Goal: Information Seeking & Learning: Learn about a topic

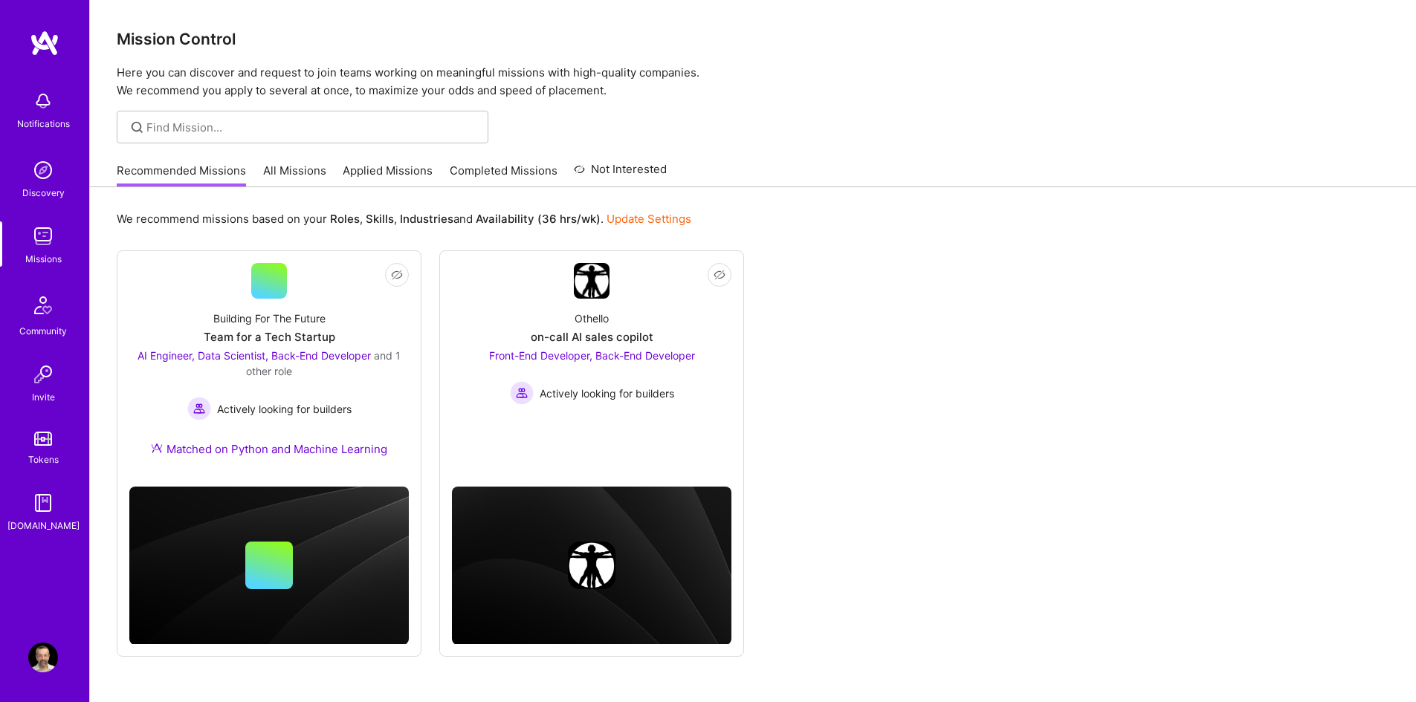
click at [398, 165] on link "Applied Missions" at bounding box center [388, 175] width 90 height 25
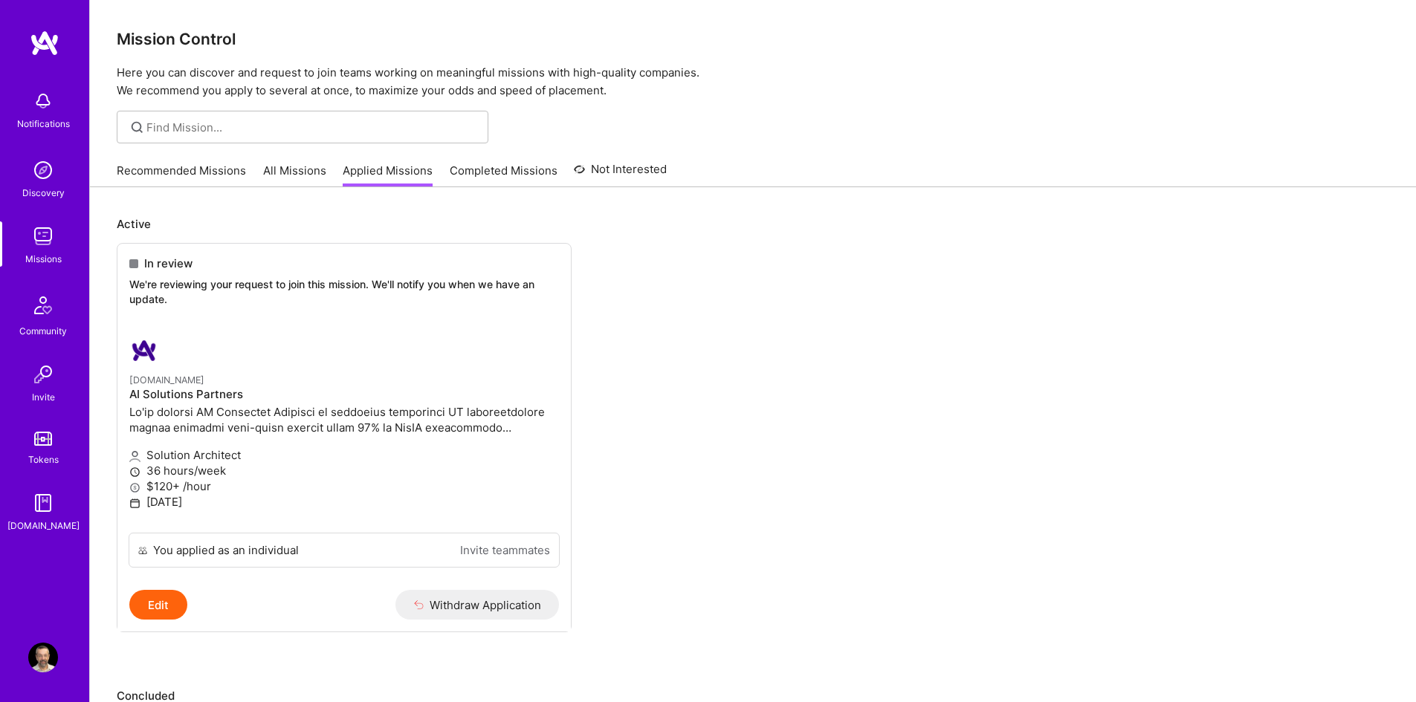
click at [41, 237] on img at bounding box center [43, 237] width 30 height 30
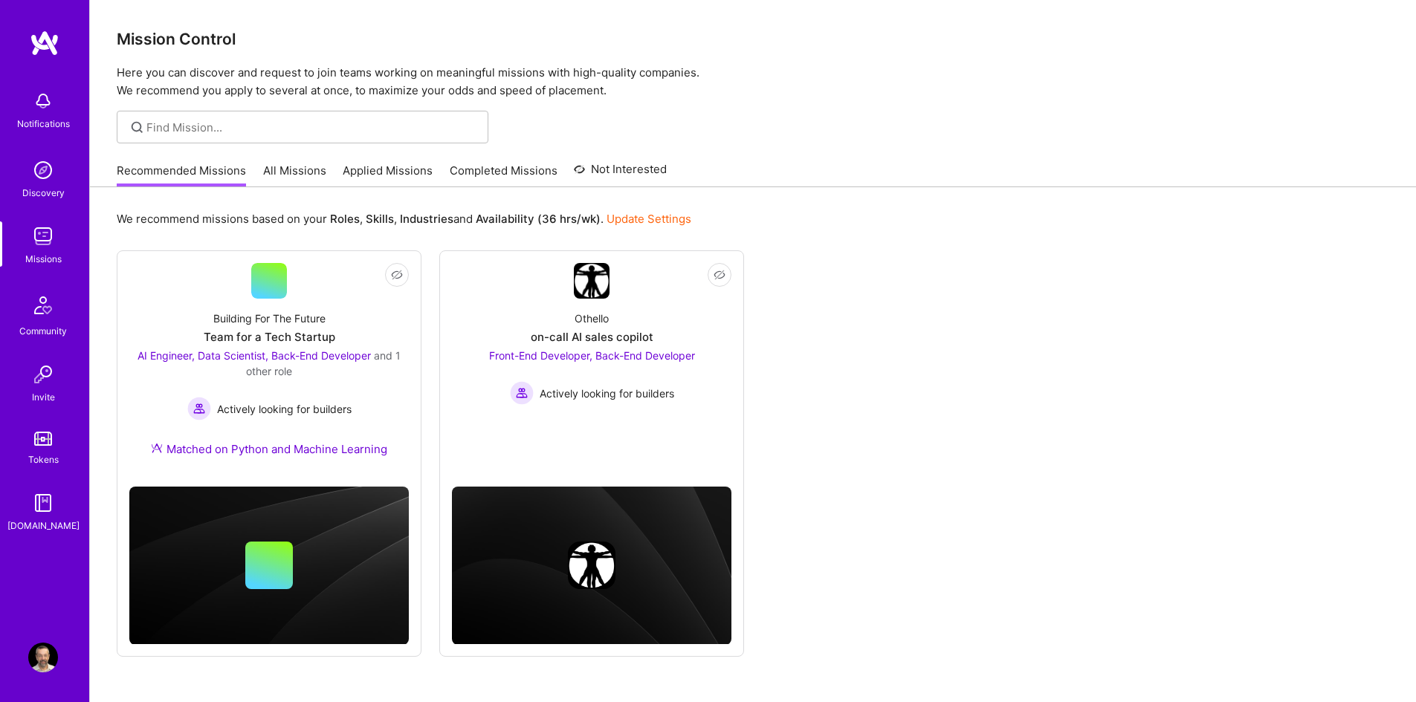
click at [279, 177] on link "All Missions" at bounding box center [294, 175] width 63 height 25
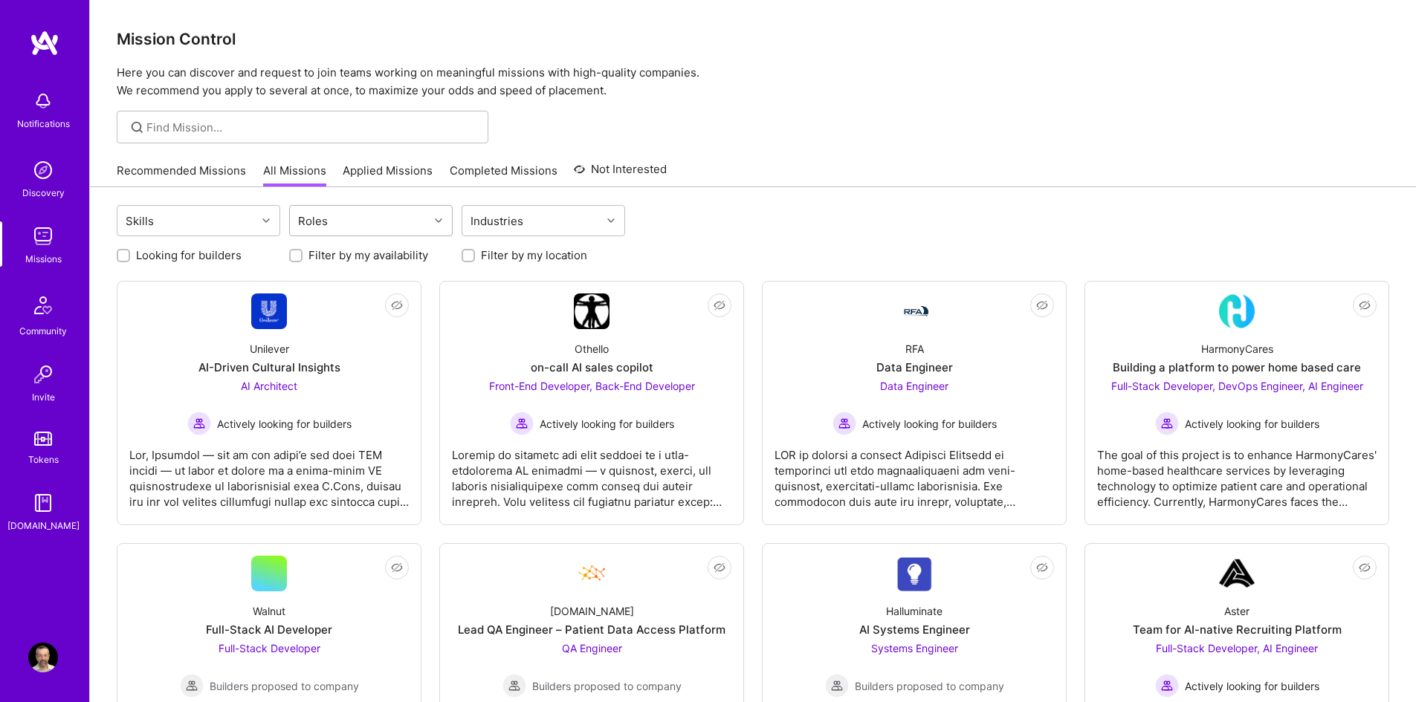
click at [412, 227] on div "Roles" at bounding box center [359, 221] width 139 height 30
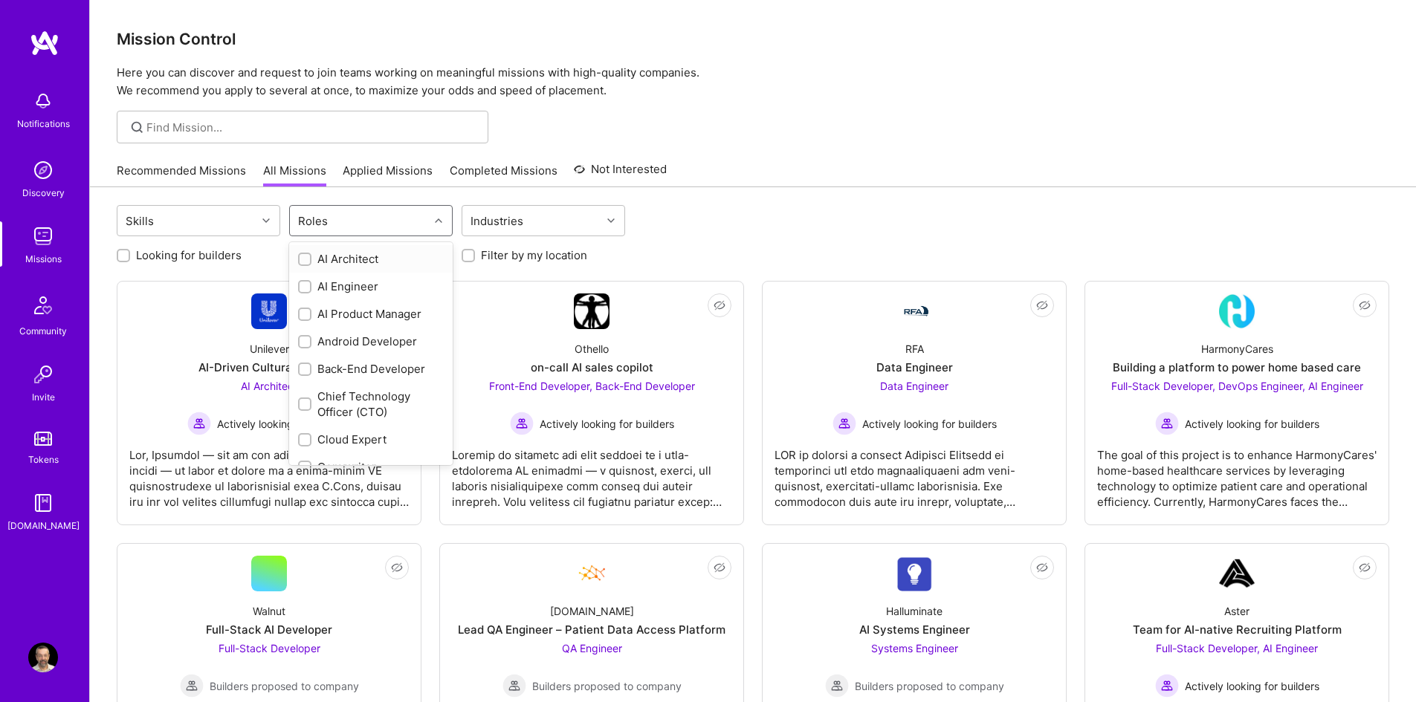
click at [346, 262] on div "AI Architect" at bounding box center [371, 259] width 146 height 16
checkbox input "true"
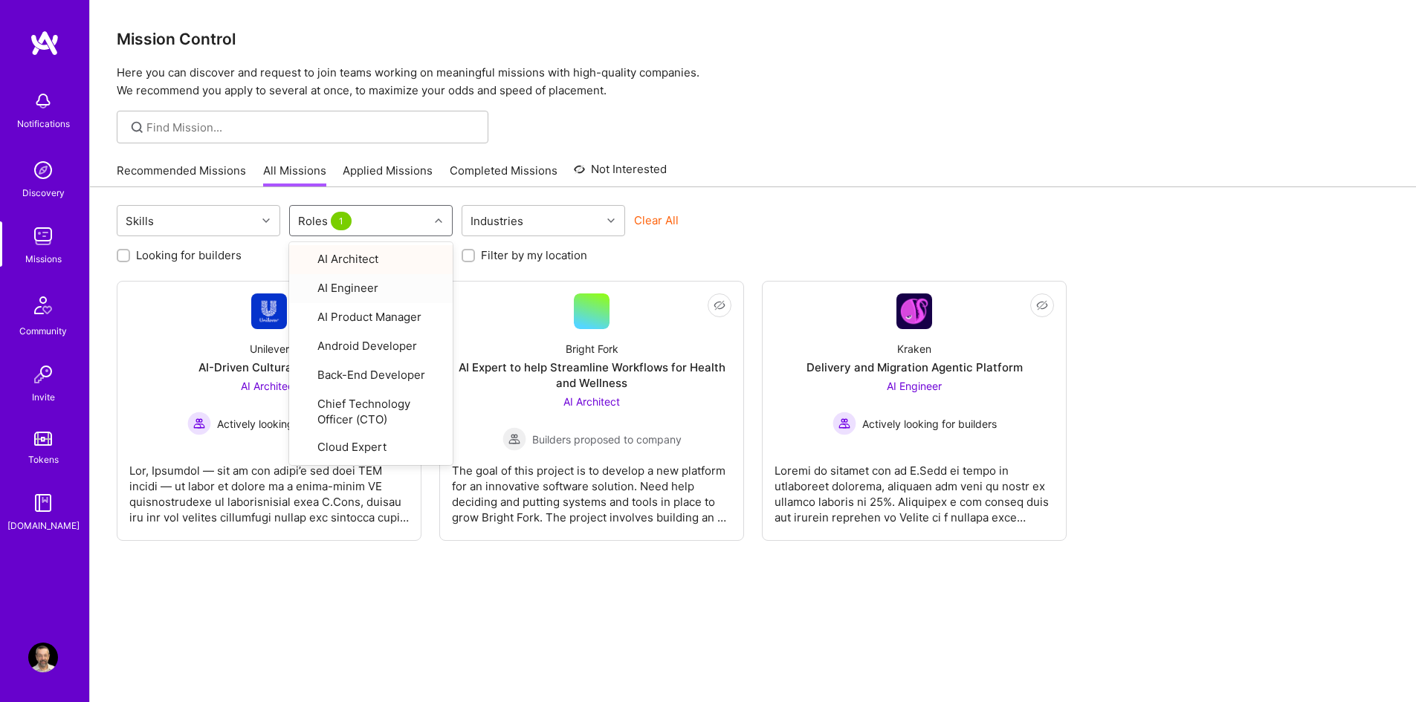
click at [915, 183] on div "Recommended Missions All Missions Applied Missions Completed Missions Not Inter…" at bounding box center [753, 171] width 1273 height 32
click at [371, 216] on div "Roles 1" at bounding box center [359, 221] width 139 height 30
click at [303, 290] on input "checkbox" at bounding box center [306, 287] width 10 height 10
checkbox input "true"
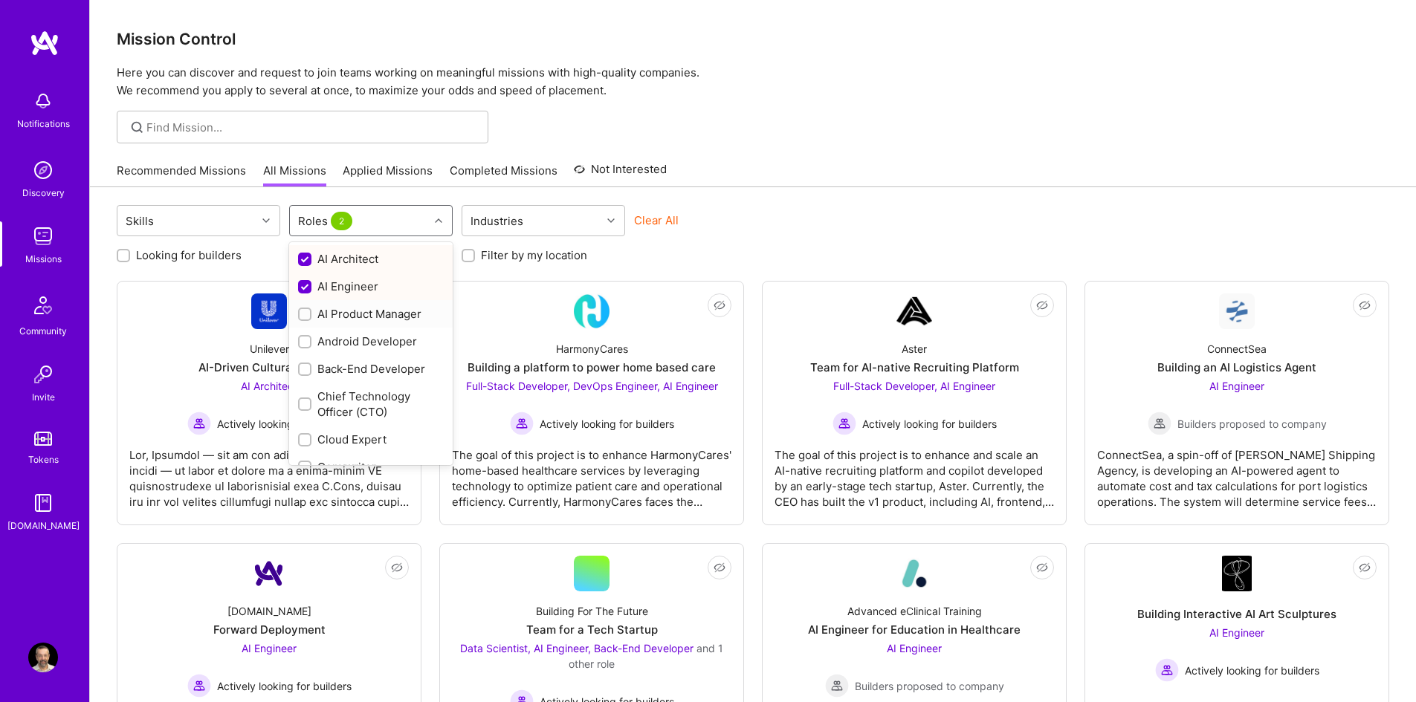
click at [303, 314] on input "checkbox" at bounding box center [306, 315] width 10 height 10
checkbox input "true"
click at [301, 404] on input "checkbox" at bounding box center [306, 405] width 10 height 10
checkbox input "true"
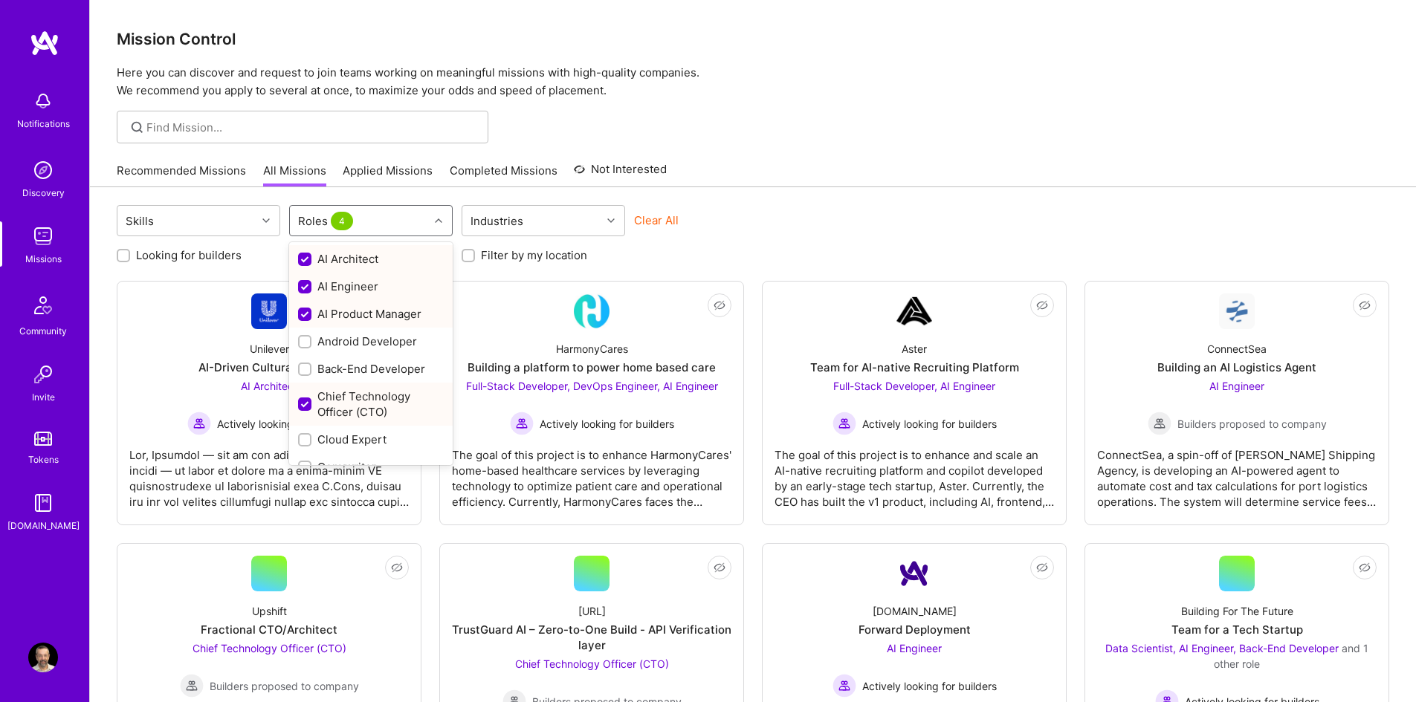
click at [305, 260] on input "checkbox" at bounding box center [306, 259] width 13 height 13
checkbox input "false"
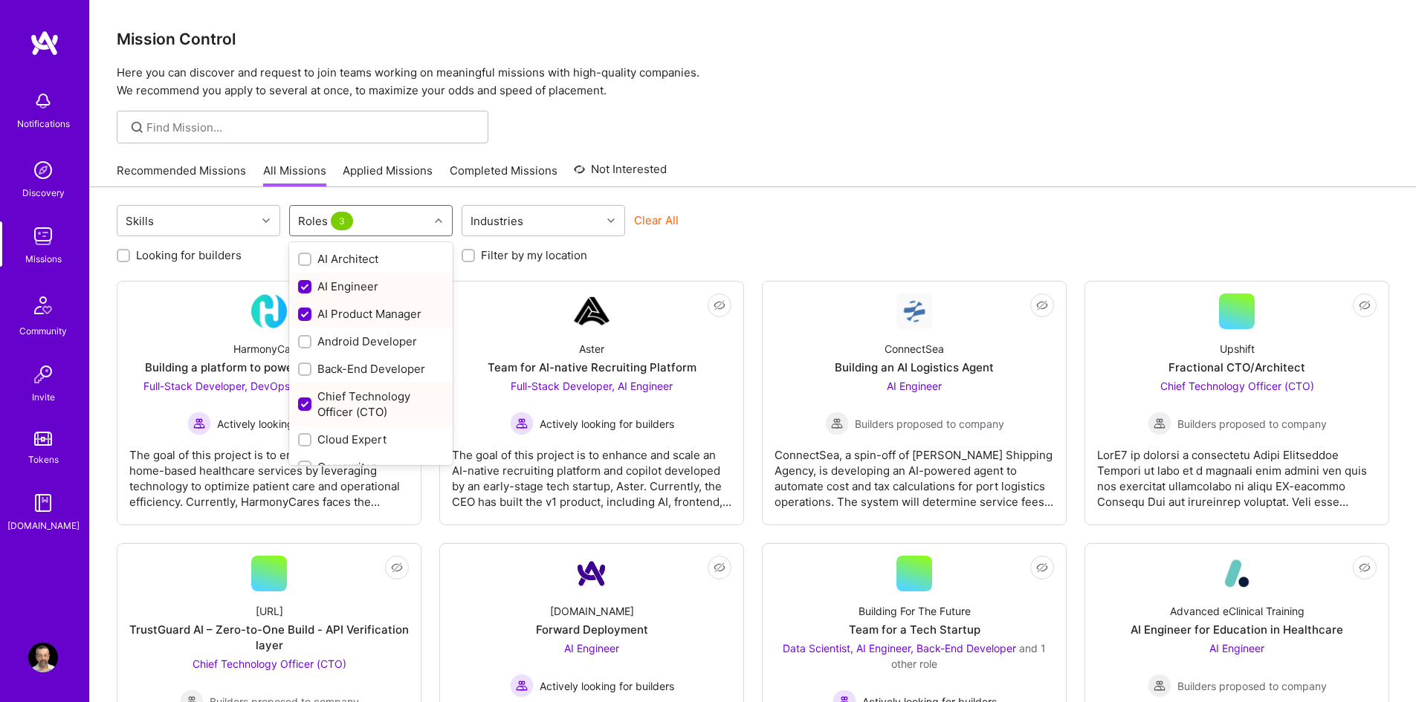
click at [306, 284] on input "checkbox" at bounding box center [306, 287] width 13 height 13
checkbox input "false"
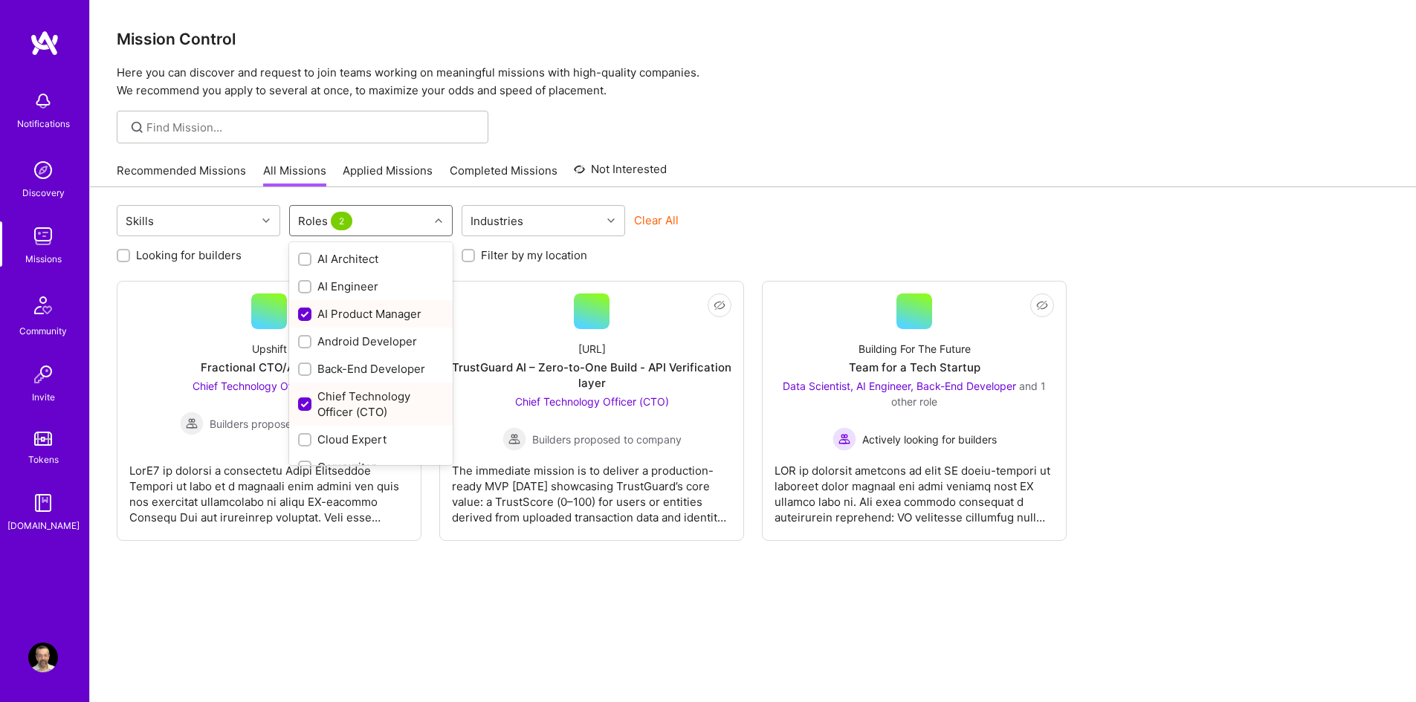
click at [301, 315] on input "checkbox" at bounding box center [306, 314] width 13 height 13
checkbox input "false"
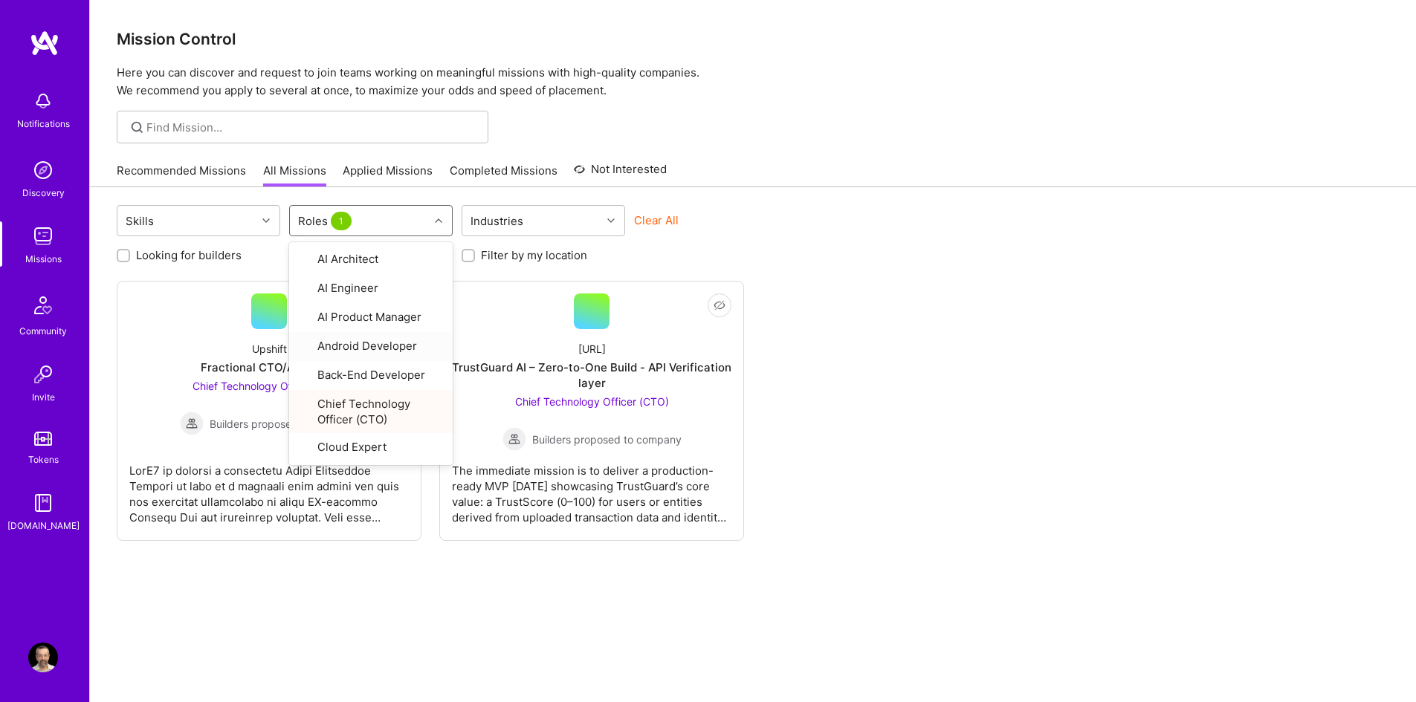
click at [995, 328] on div "Not Interested Upshift Fractional CTO/Architect Chief Technology Officer (CTO) …" at bounding box center [753, 411] width 1273 height 260
click at [435, 224] on icon at bounding box center [438, 220] width 7 height 7
click at [306, 256] on input "checkbox" at bounding box center [306, 260] width 10 height 10
checkbox input "true"
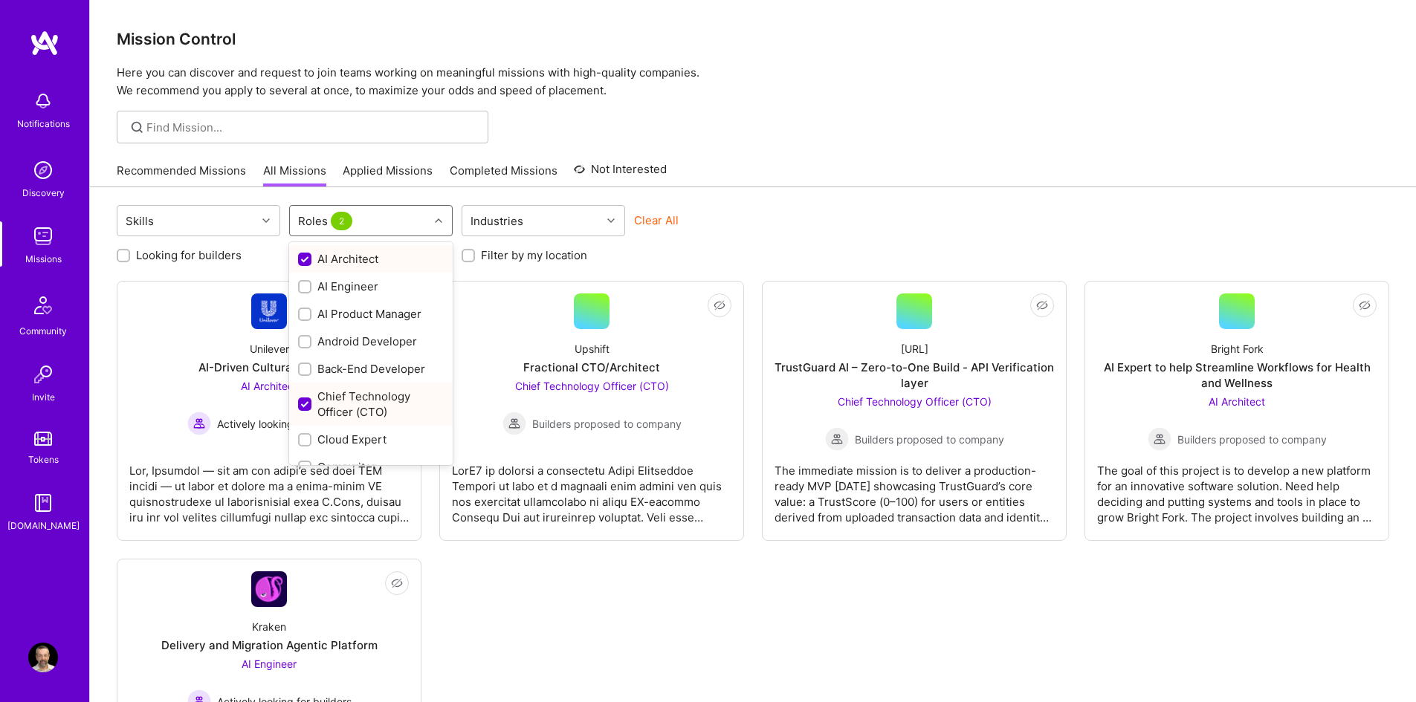
click at [306, 404] on input "checkbox" at bounding box center [306, 404] width 13 height 13
checkbox input "false"
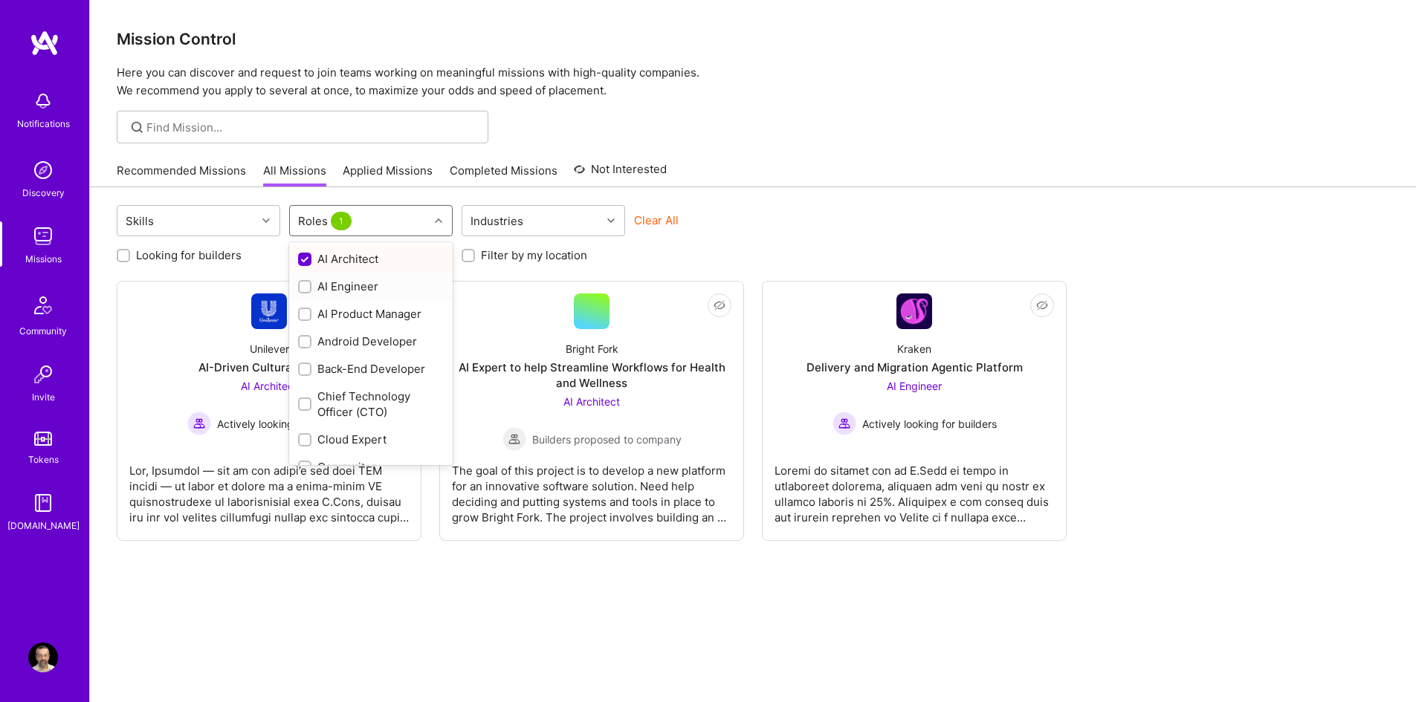
click at [311, 286] on div at bounding box center [304, 286] width 13 height 13
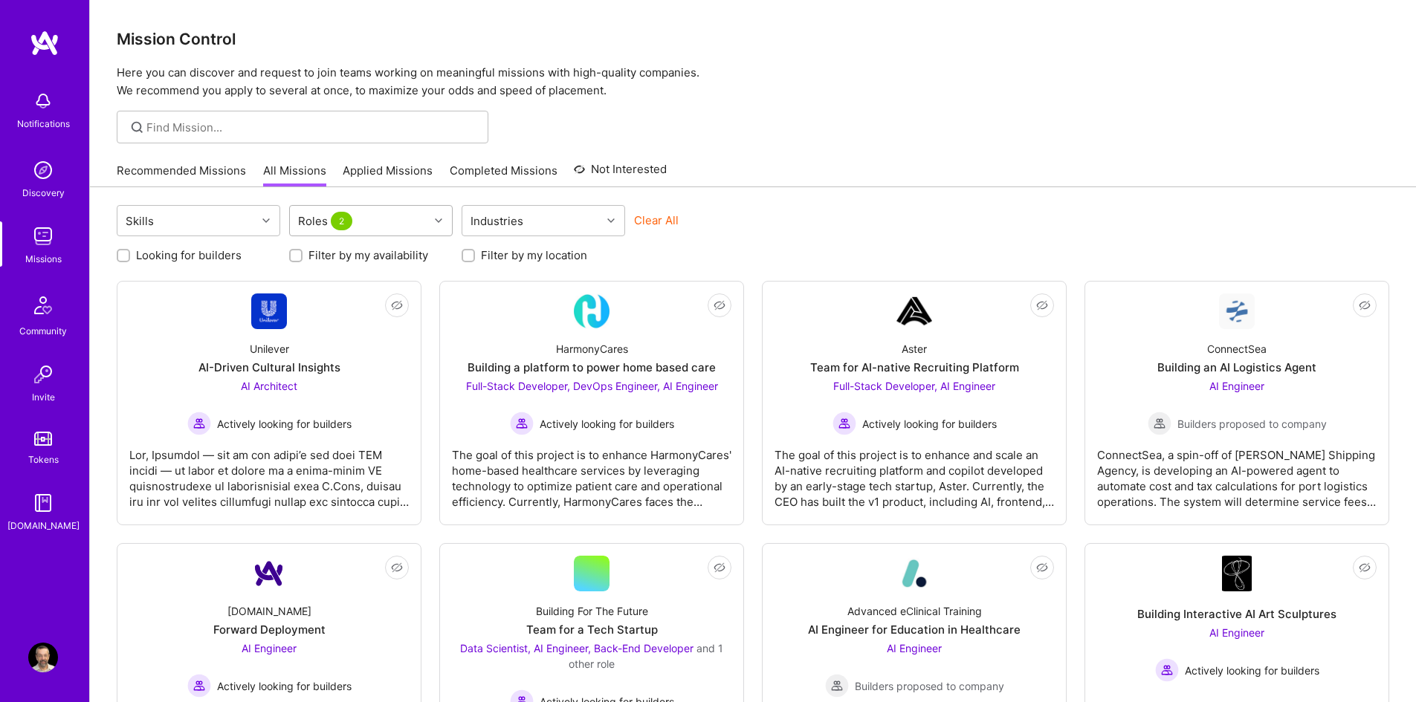
click at [361, 227] on input "text" at bounding box center [361, 221] width 1 height 16
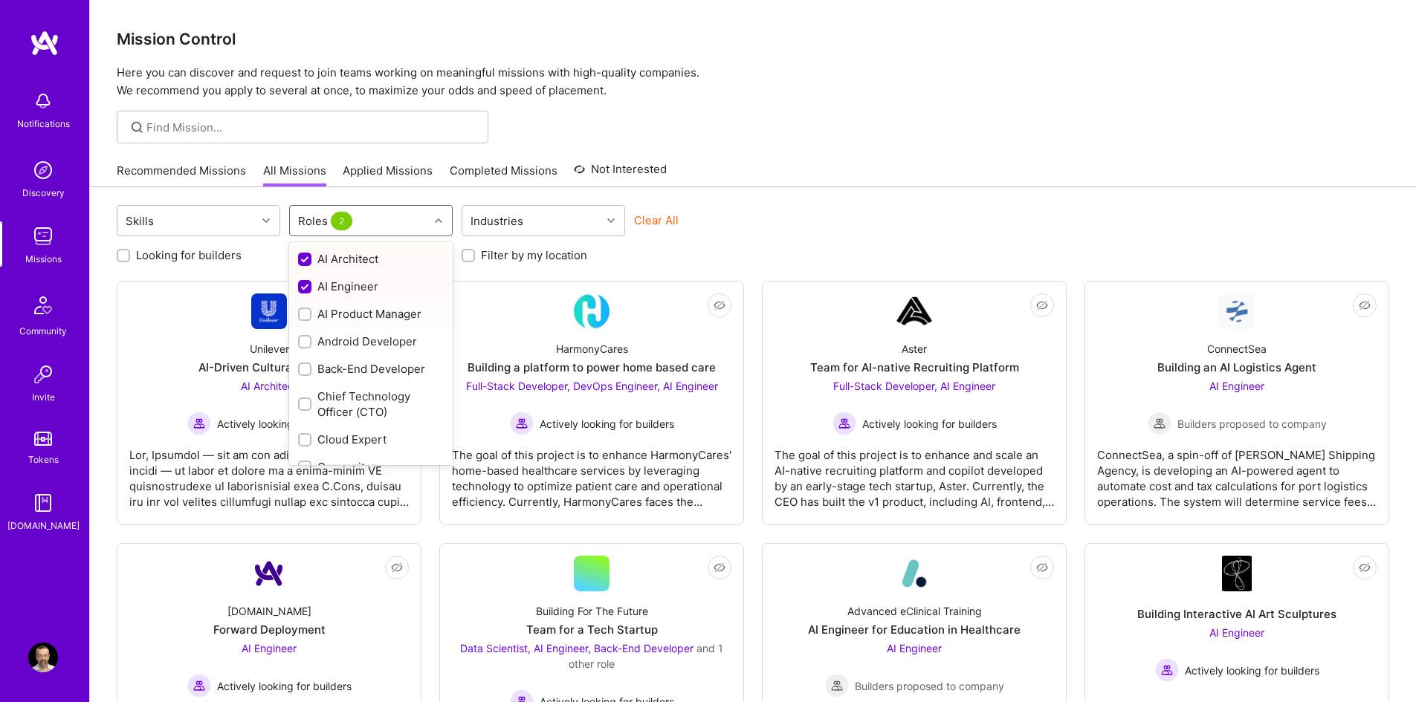
click at [304, 314] on input "checkbox" at bounding box center [306, 315] width 10 height 10
checkbox input "true"
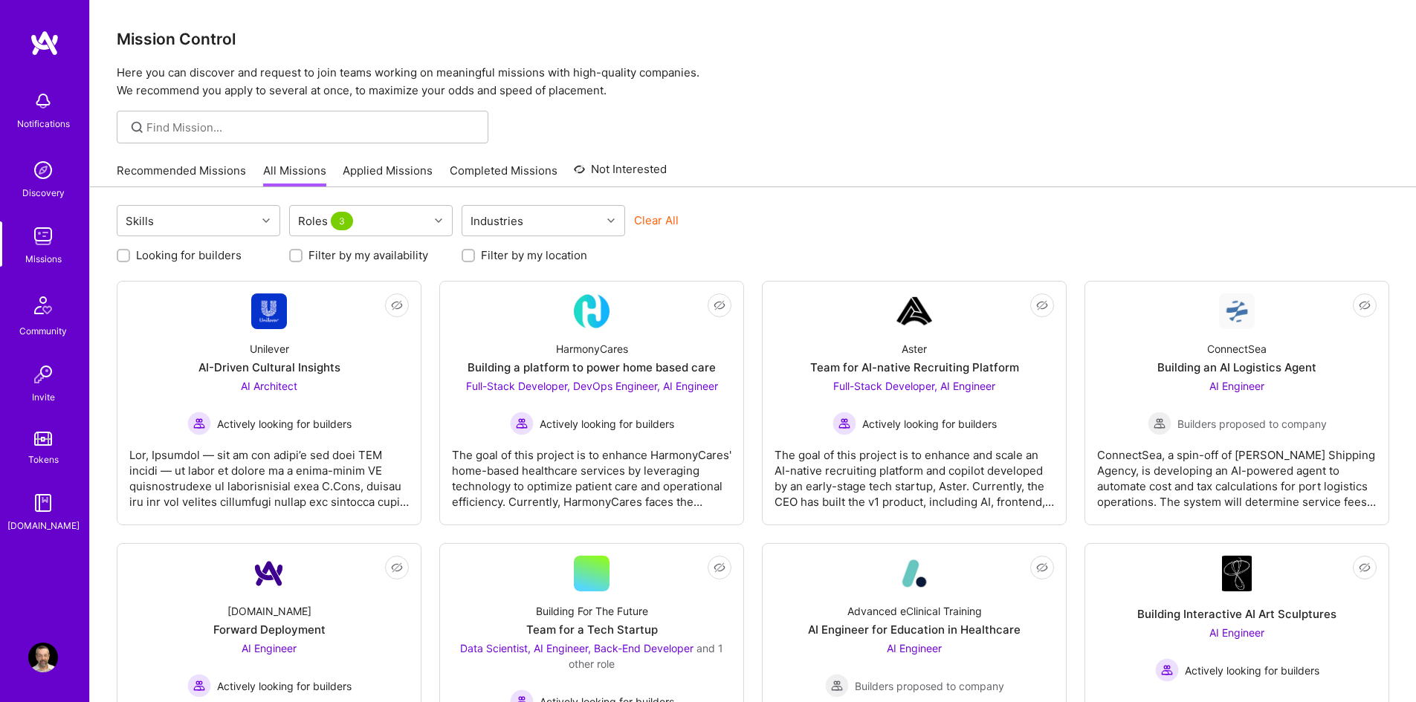
click at [893, 230] on div "Skills Roles 3 Industries Clear All" at bounding box center [753, 222] width 1273 height 35
